Goal: Find specific page/section: Find specific page/section

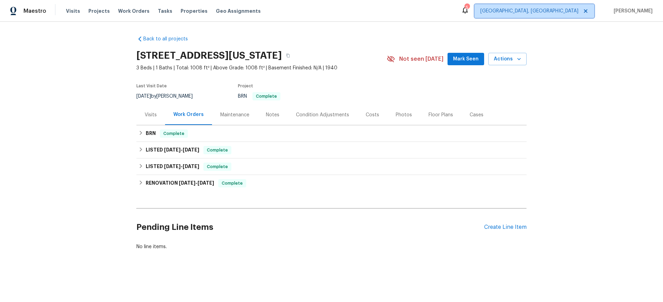
click at [541, 12] on span "[GEOGRAPHIC_DATA], [GEOGRAPHIC_DATA]" at bounding box center [529, 11] width 98 height 7
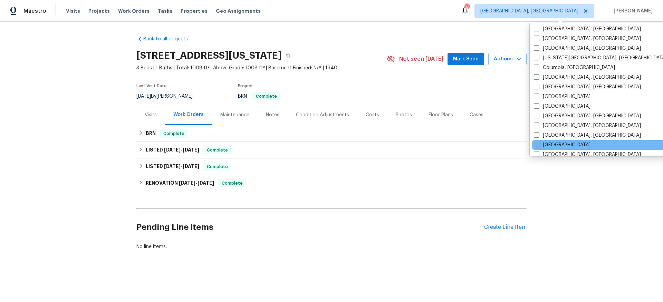
scroll to position [168, 0]
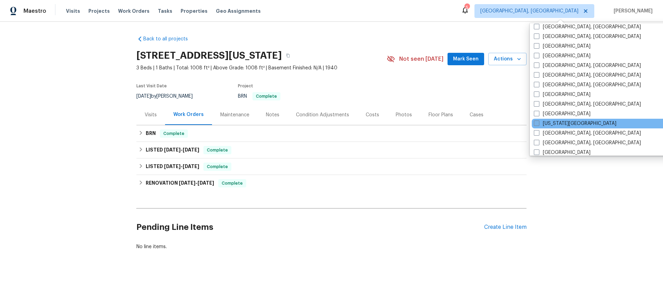
click at [538, 123] on span at bounding box center [537, 124] width 6 height 6
click at [538, 123] on input "[US_STATE][GEOGRAPHIC_DATA]" at bounding box center [536, 122] width 4 height 4
checkbox input "true"
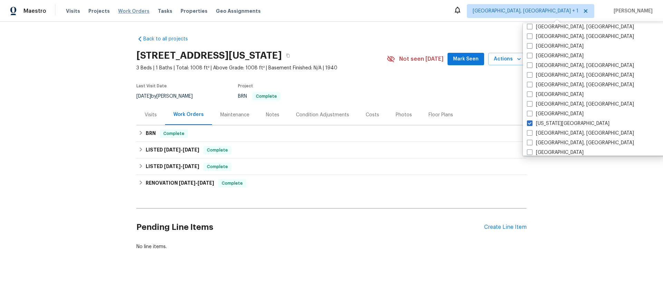
click at [122, 11] on span "Work Orders" at bounding box center [133, 11] width 31 height 7
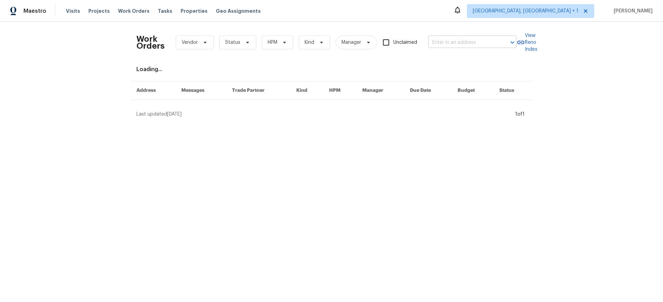
click at [481, 47] on div "Work Orders Vendor Status HPM Kind Manager Unclaimed ​" at bounding box center [326, 42] width 380 height 30
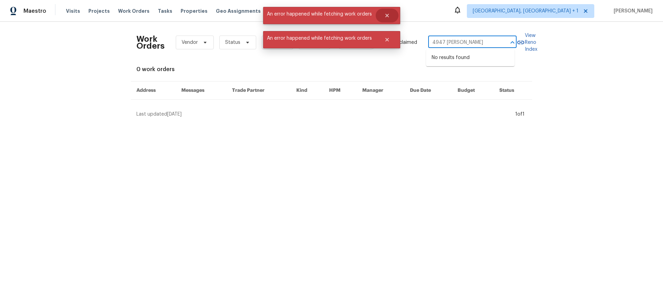
type input "4947 [PERSON_NAME]"
click at [386, 15] on icon "Close" at bounding box center [386, 15] width 3 height 3
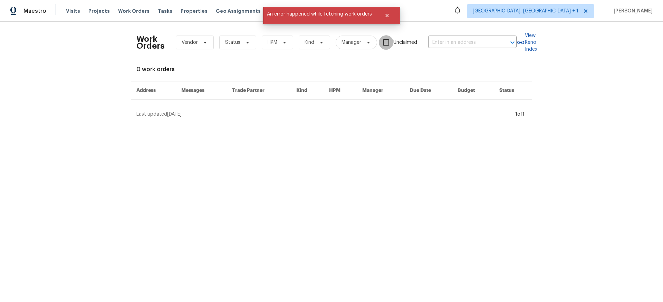
click at [389, 40] on input "Unclaimed" at bounding box center [386, 42] width 15 height 15
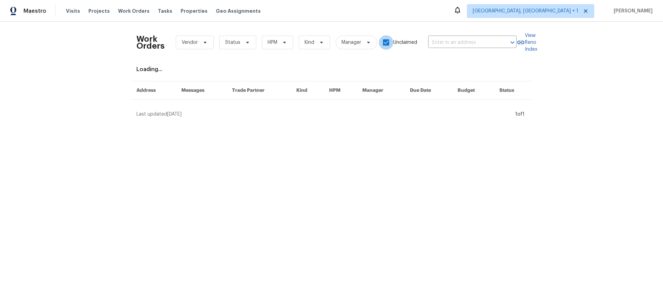
click at [388, 44] on input "Unclaimed" at bounding box center [386, 42] width 15 height 15
checkbox input "false"
click at [451, 39] on input "text" at bounding box center [462, 42] width 69 height 11
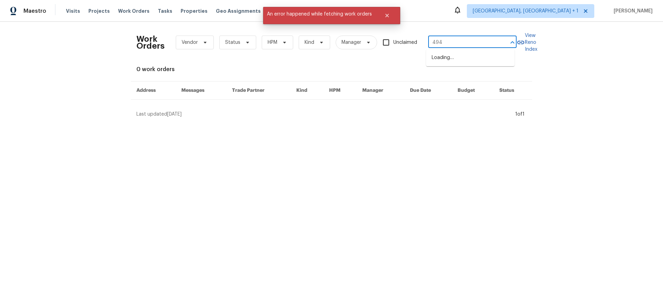
type input "4947"
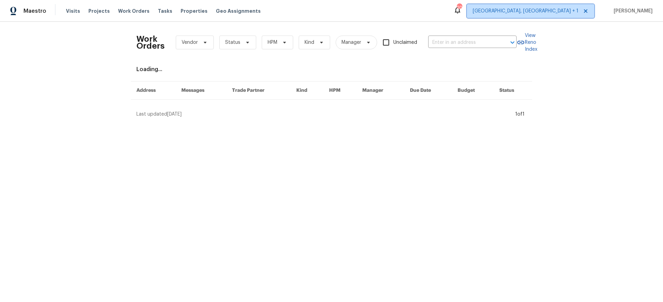
click at [535, 6] on span "[GEOGRAPHIC_DATA], [GEOGRAPHIC_DATA] + 1" at bounding box center [530, 11] width 127 height 14
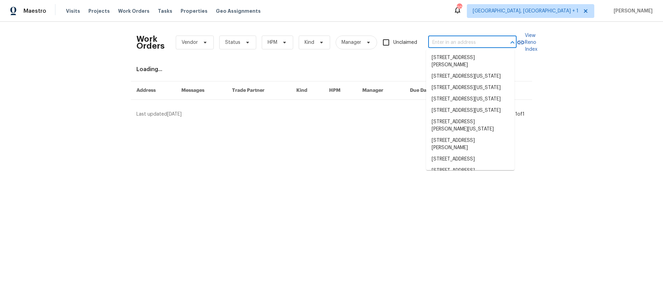
click at [458, 44] on input "text" at bounding box center [462, 42] width 69 height 11
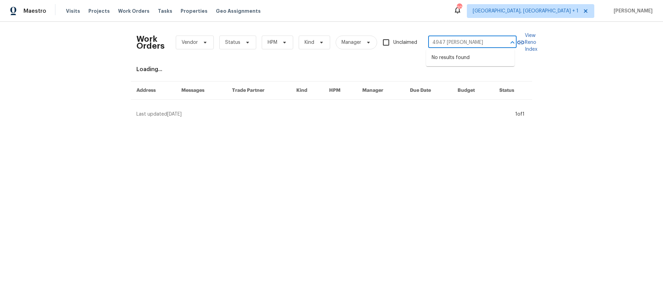
type input "4947 [PERSON_NAME]"
click at [116, 6] on div "Visits Projects Work Orders Tasks Properties Geo Assignments" at bounding box center [167, 11] width 203 height 14
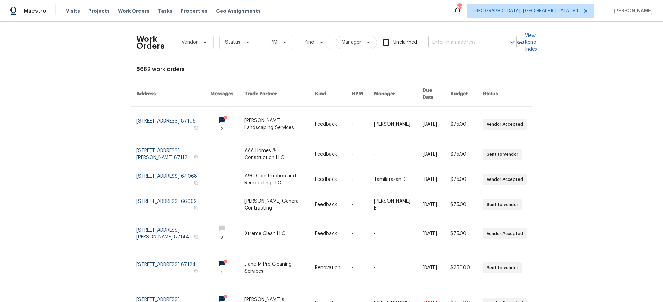
click at [459, 41] on input "text" at bounding box center [462, 42] width 69 height 11
type input "4947 brun"
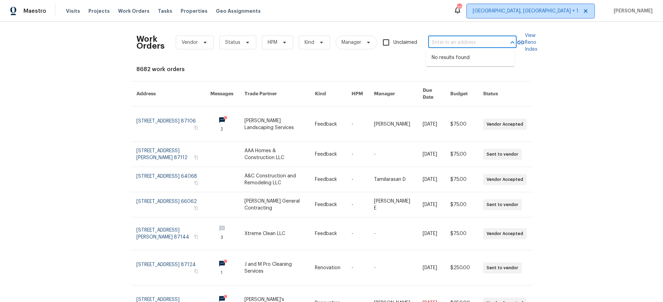
click at [549, 10] on span "[GEOGRAPHIC_DATA], [GEOGRAPHIC_DATA] + 1" at bounding box center [526, 11] width 106 height 7
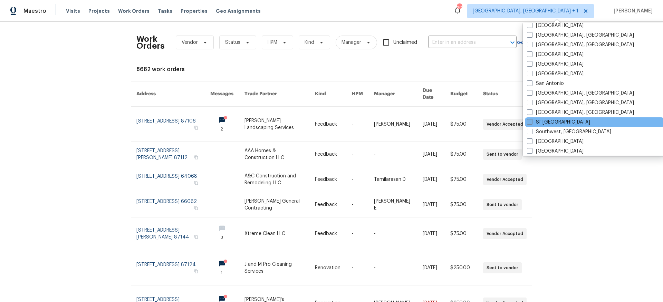
scroll to position [441, 0]
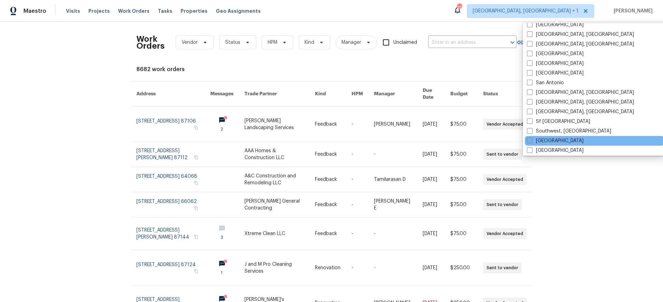
click at [538, 138] on label "[GEOGRAPHIC_DATA]" at bounding box center [555, 140] width 57 height 7
click at [531, 138] on input "[GEOGRAPHIC_DATA]" at bounding box center [529, 139] width 4 height 4
checkbox input "true"
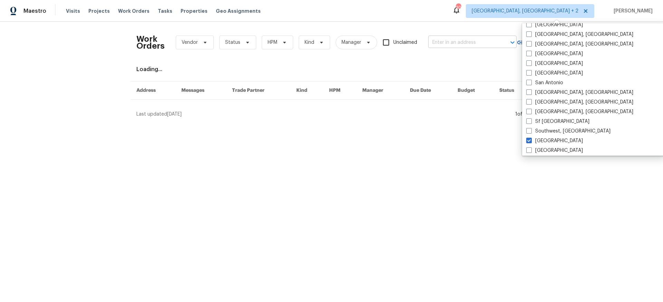
click at [452, 44] on input "text" at bounding box center [462, 42] width 69 height 11
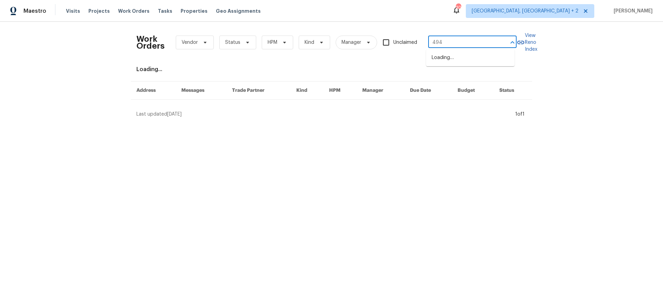
type input "4947"
click at [458, 58] on li "4947 Brunston Dr, Saint Louis, MO 63128" at bounding box center [470, 61] width 88 height 19
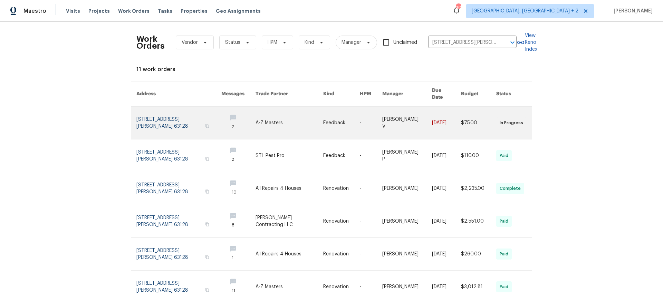
click at [175, 113] on link at bounding box center [178, 123] width 85 height 32
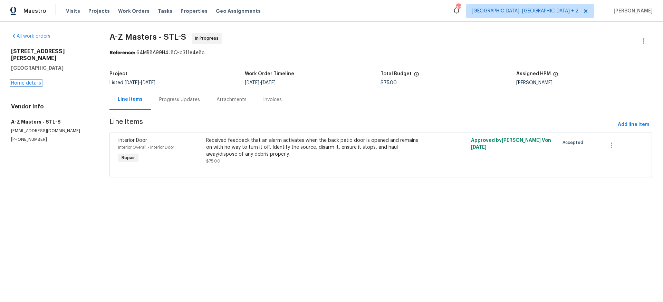
click at [33, 81] on link "Home details" at bounding box center [26, 83] width 30 height 5
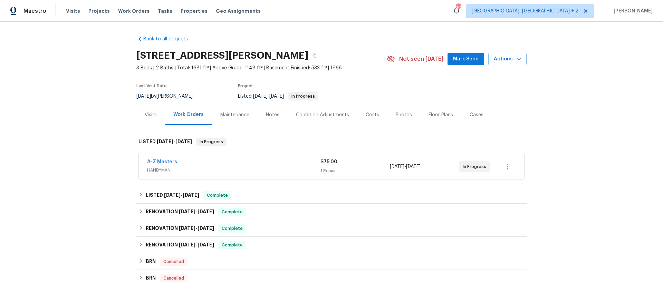
click at [208, 172] on span "HANDYMAN" at bounding box center [233, 170] width 173 height 7
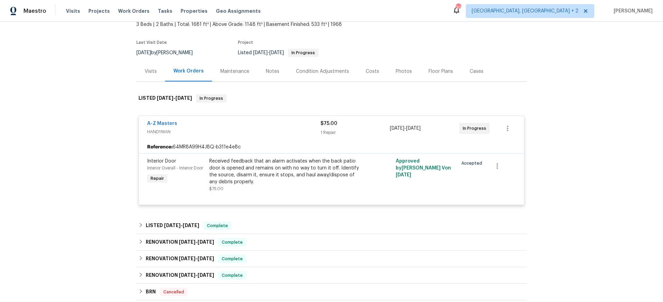
scroll to position [48, 0]
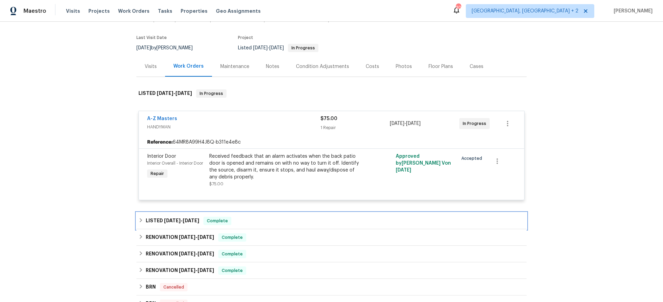
click at [176, 223] on h6 "LISTED 7/7/25 - 7/10/25" at bounding box center [173, 221] width 54 height 8
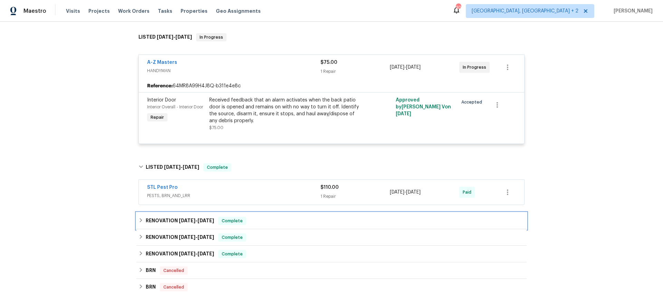
click at [214, 225] on div "RENOVATION 5/29/25 - 7/11/25 Complete" at bounding box center [331, 221] width 390 height 17
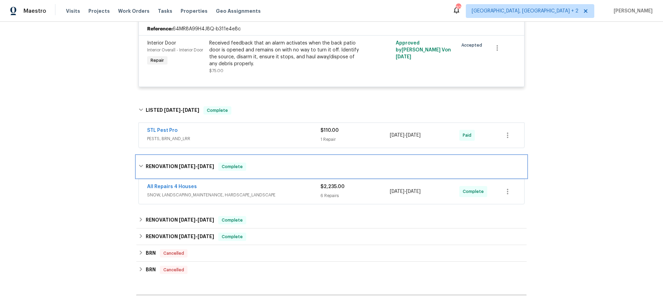
scroll to position [163, 0]
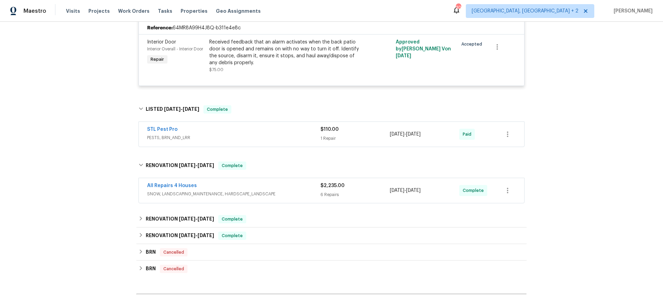
click at [263, 197] on span "SNOW, LANDSCAPING_MAINTENANCE, HARDSCAPE_LANDSCAPE" at bounding box center [233, 194] width 173 height 7
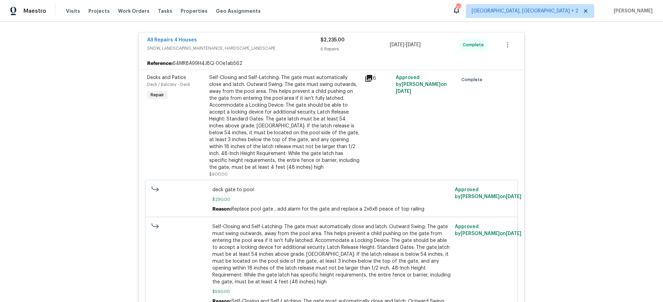
scroll to position [102, 0]
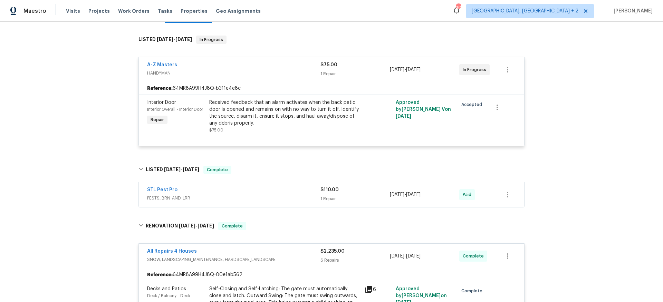
click at [238, 192] on div "STL Pest Pro" at bounding box center [233, 190] width 173 height 8
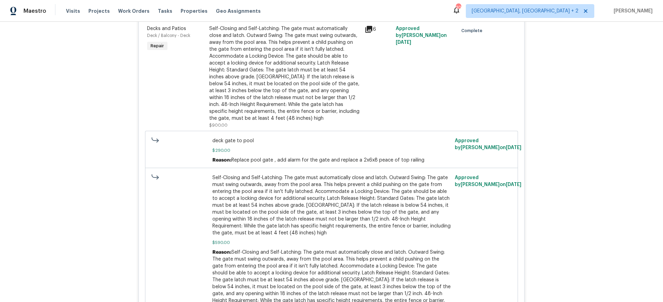
scroll to position [679, 0]
